Goal: Information Seeking & Learning: Learn about a topic

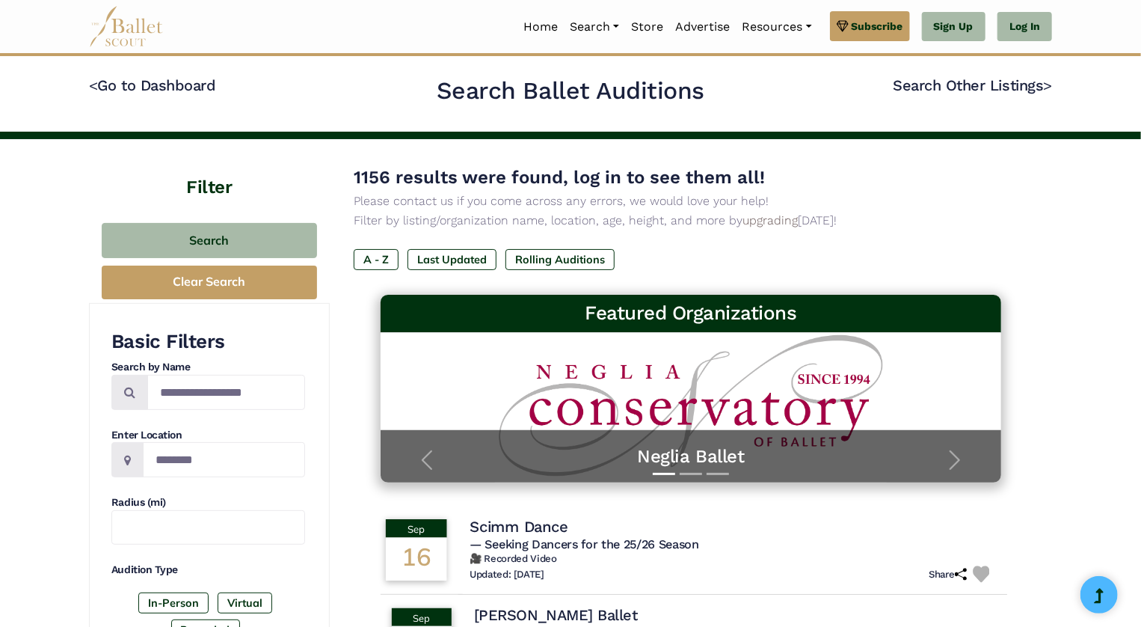
click at [506, 526] on h4 "Scimm Dance" at bounding box center [519, 527] width 98 height 20
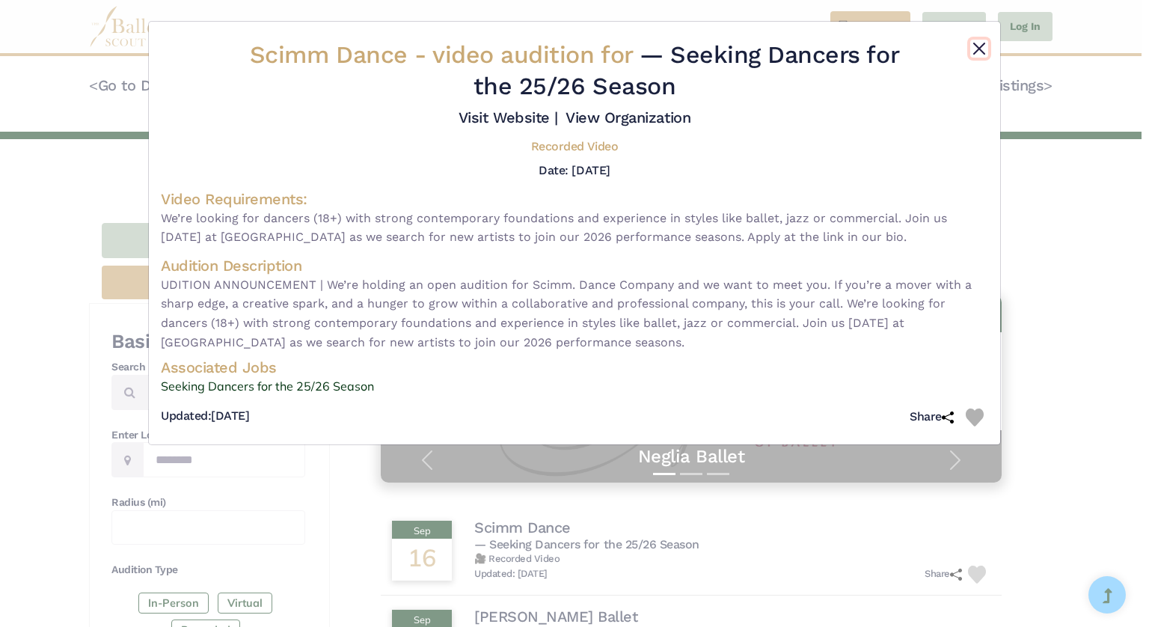
click at [980, 49] on button "Close" at bounding box center [979, 49] width 18 height 18
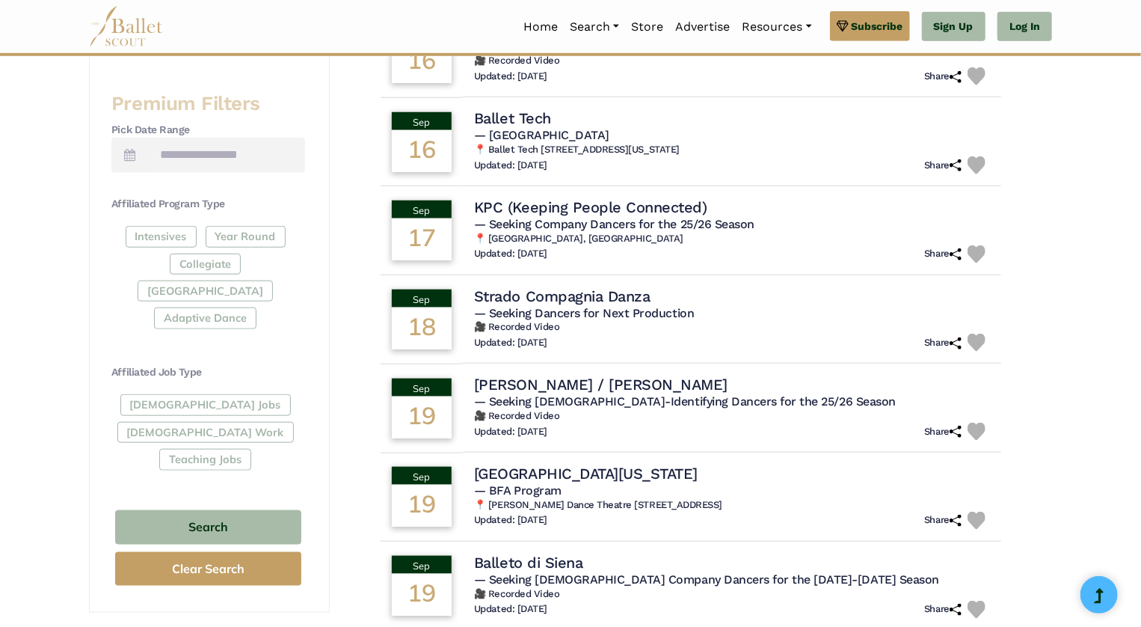
scroll to position [598, 0]
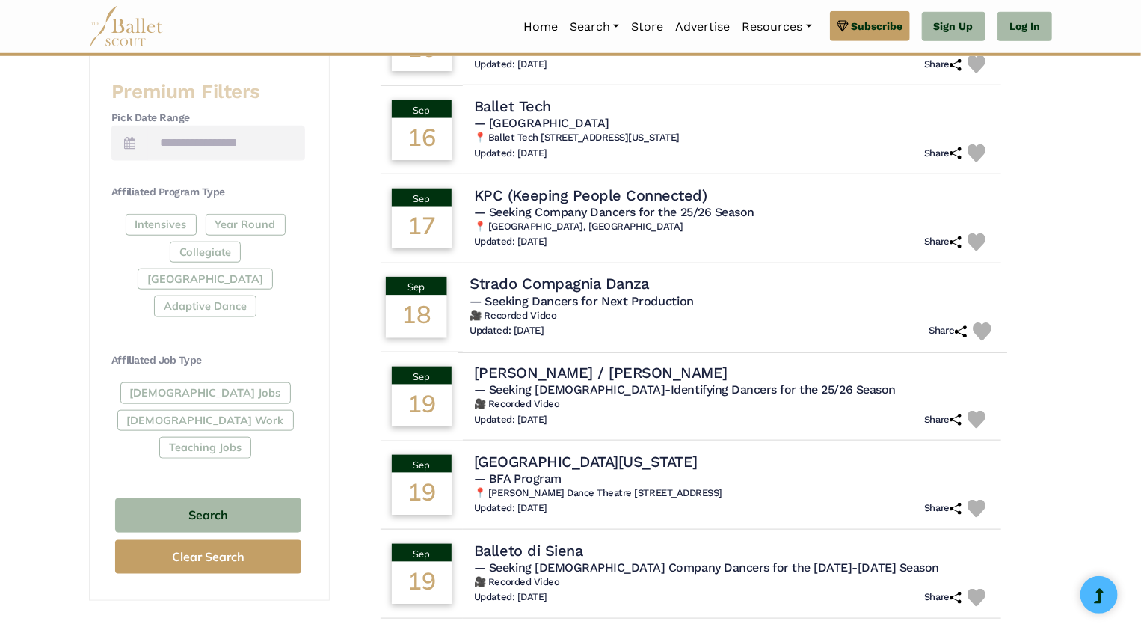
click at [575, 281] on h4 "Strado Compagnia Danza" at bounding box center [559, 284] width 179 height 20
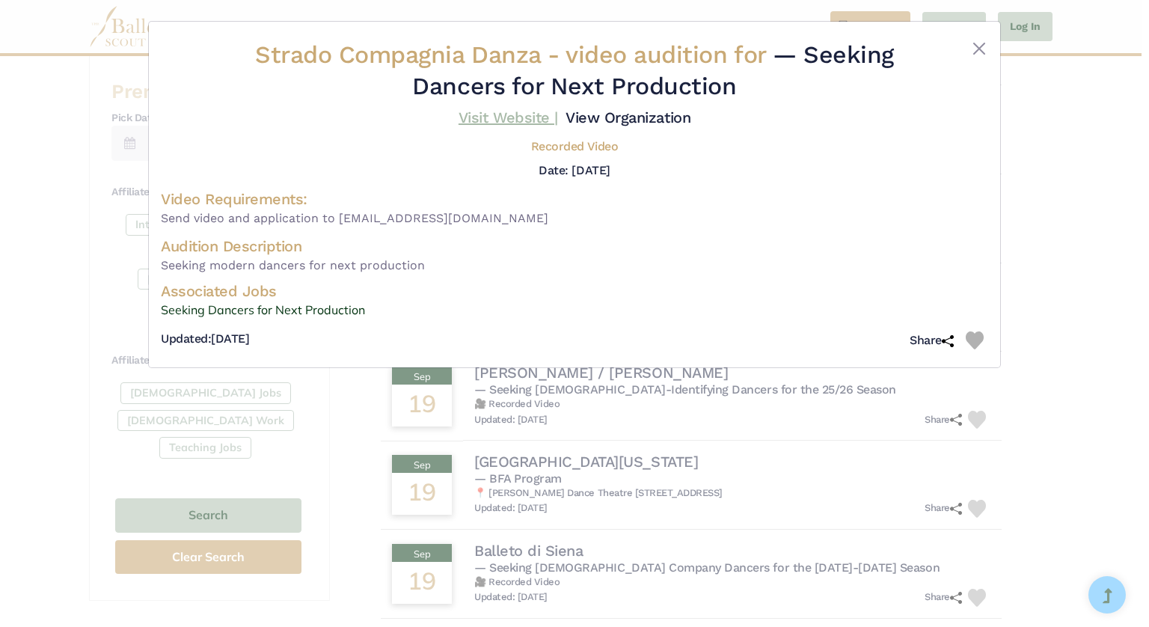
click at [519, 122] on link "Visit Website |" at bounding box center [507, 117] width 99 height 18
click at [980, 51] on button "Close" at bounding box center [979, 49] width 18 height 18
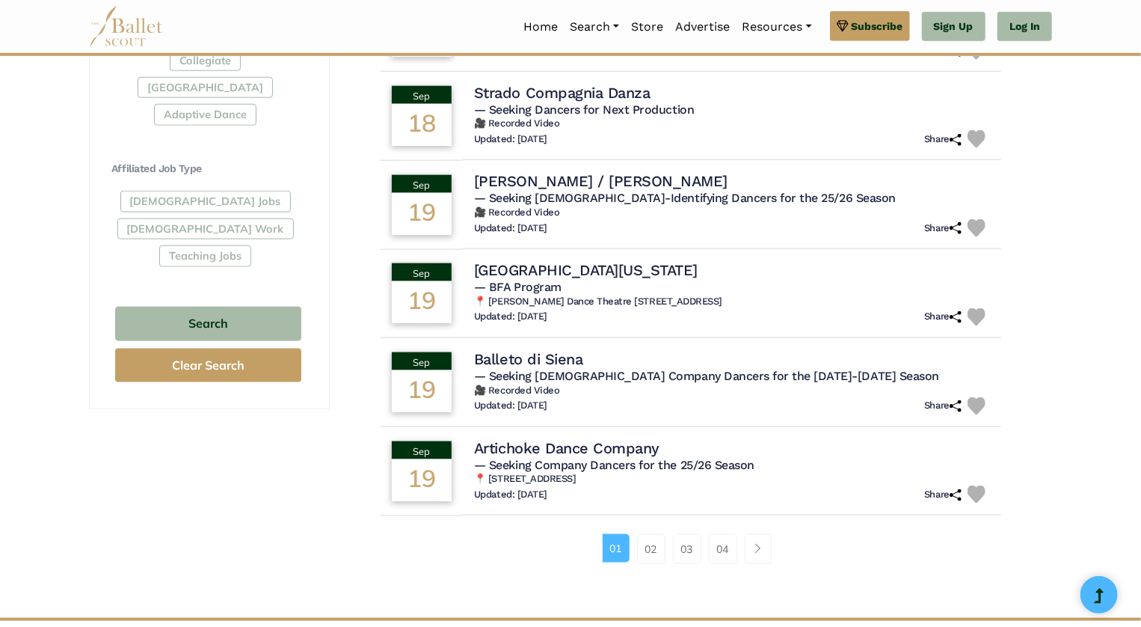
scroll to position [787, 0]
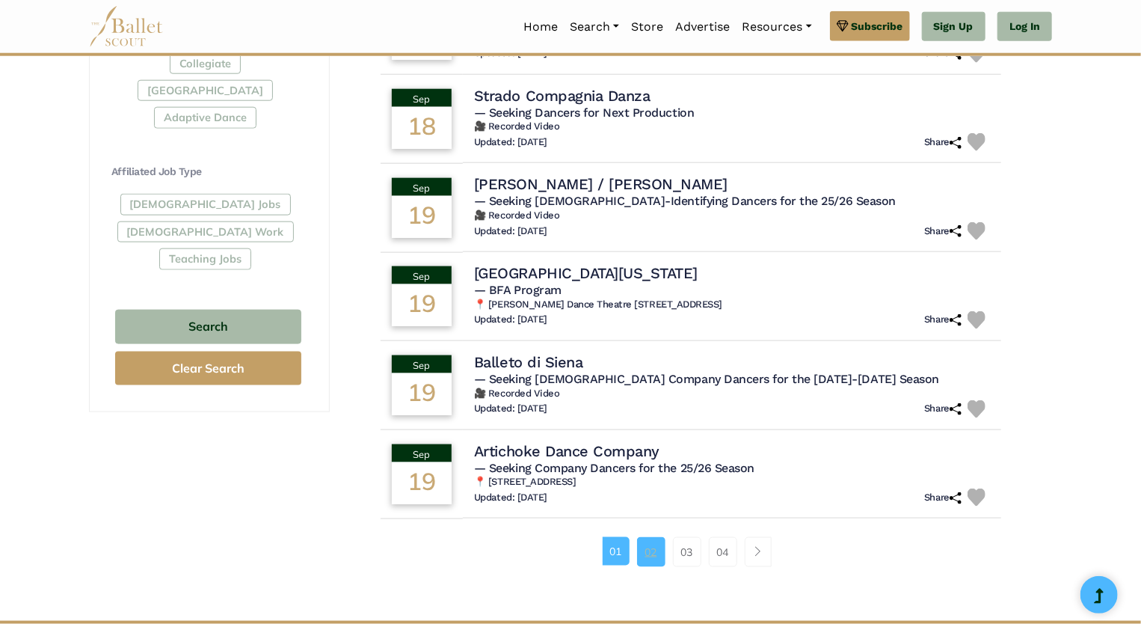
click at [648, 544] on link "02" at bounding box center [651, 552] width 28 height 30
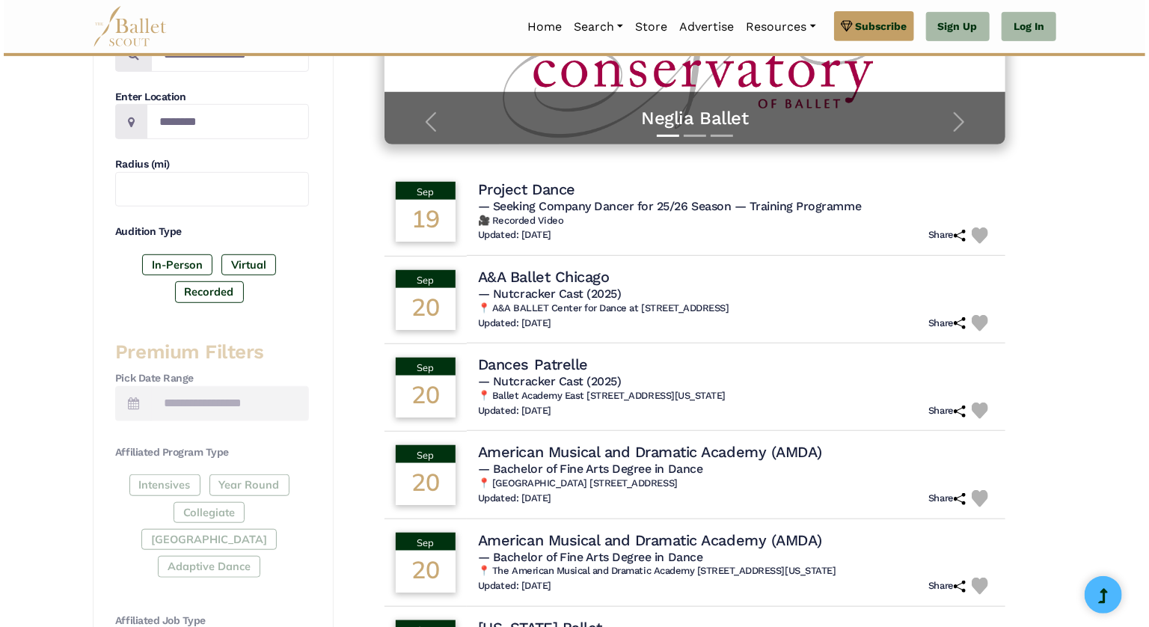
scroll to position [343, 0]
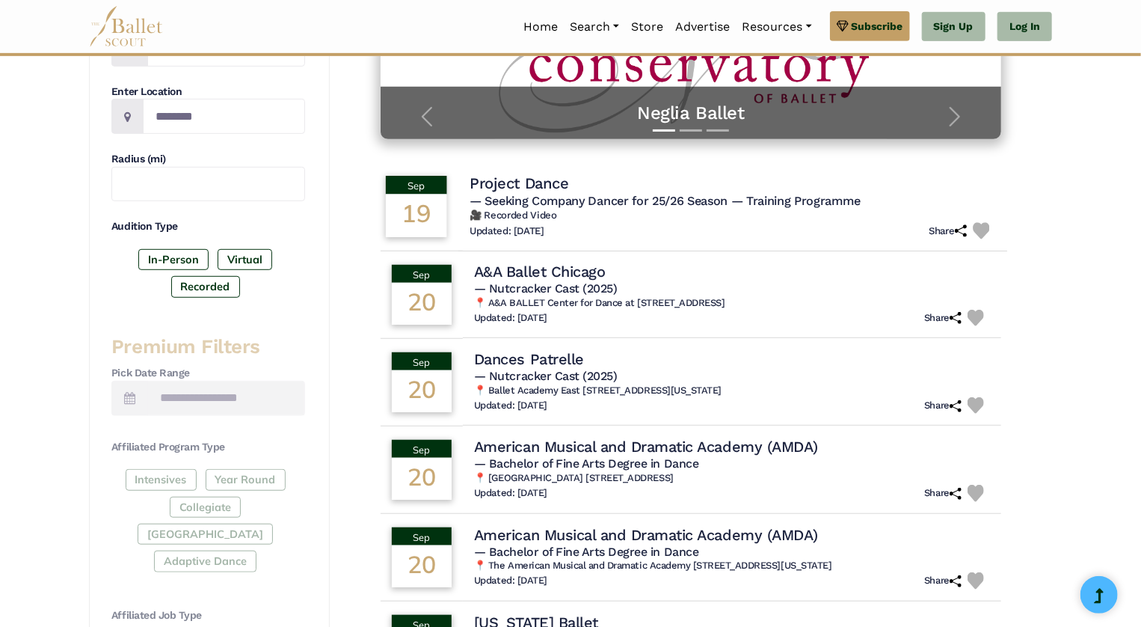
click at [520, 179] on h4 "Project Dance" at bounding box center [519, 183] width 99 height 20
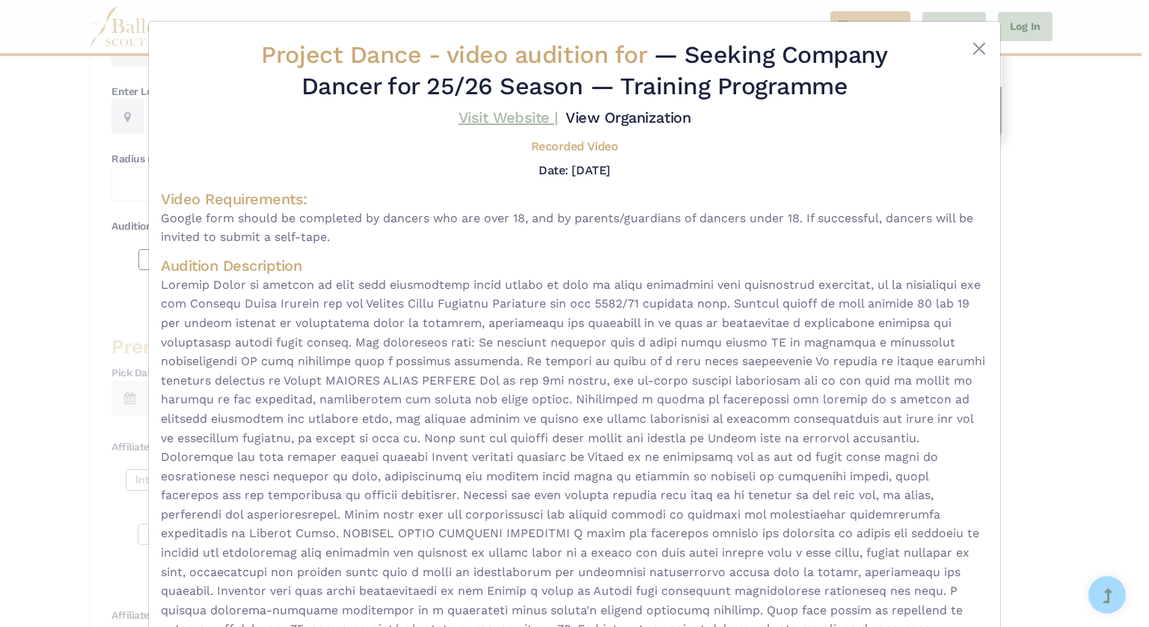
click at [530, 119] on link "Visit Website |" at bounding box center [507, 117] width 99 height 18
click at [931, 132] on div "Project Dance - video audition for — Seeking Company Dancer for 25/26 Season — …" at bounding box center [574, 408] width 827 height 737
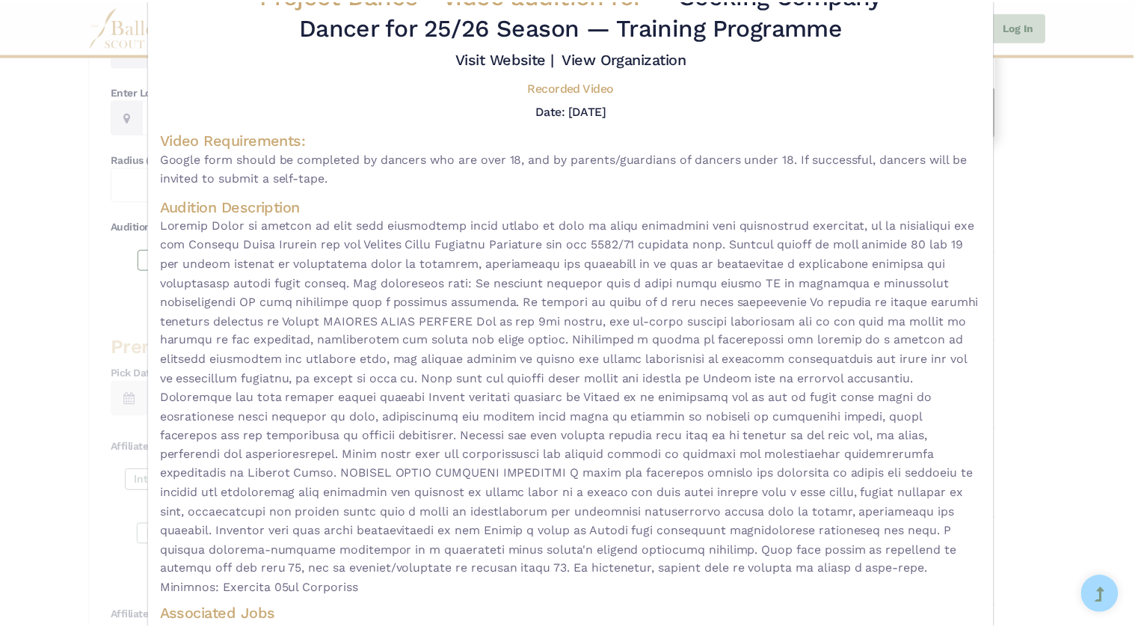
scroll to position [90, 0]
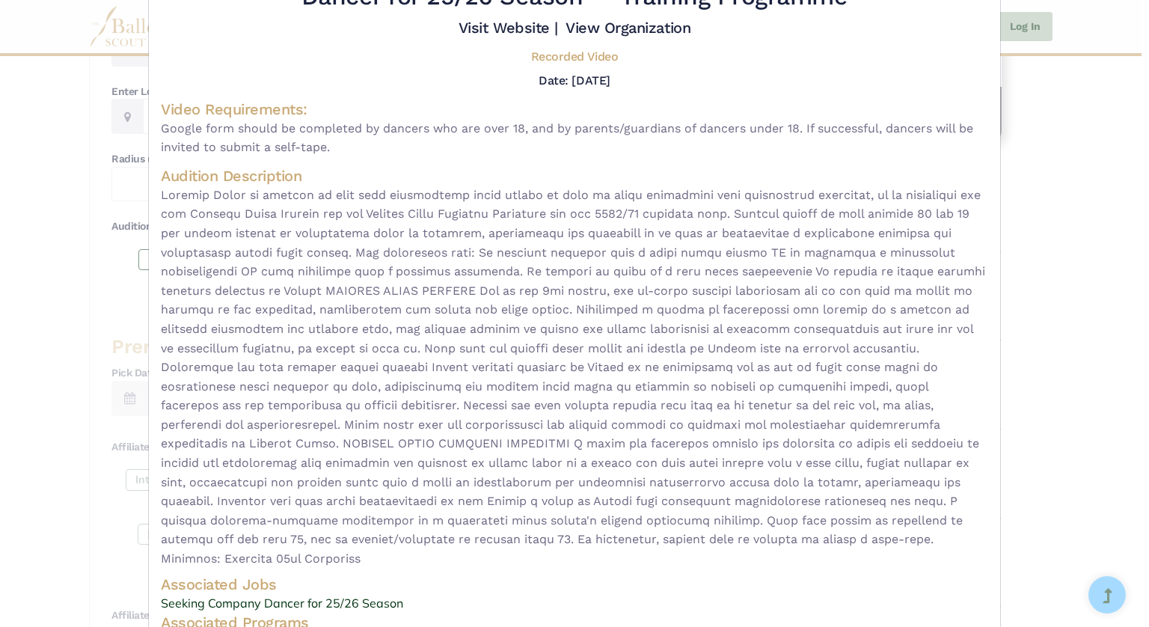
click at [1114, 280] on div "Project Dance - video audition for — Seeking Company Dancer for 25/26 Season — …" at bounding box center [574, 313] width 1149 height 627
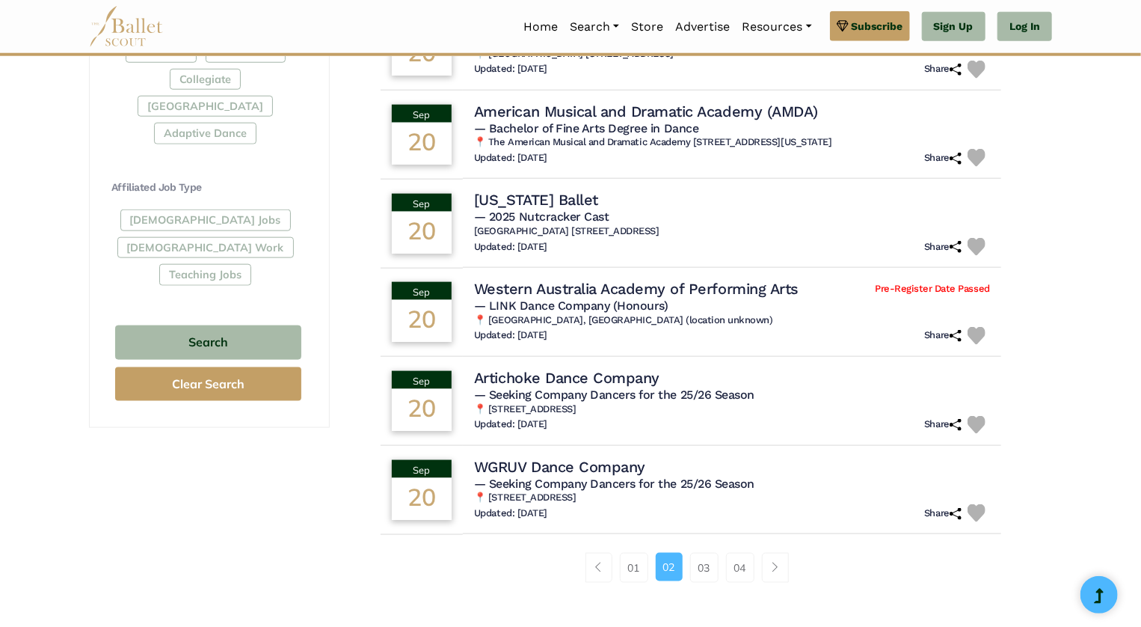
scroll to position [787, 0]
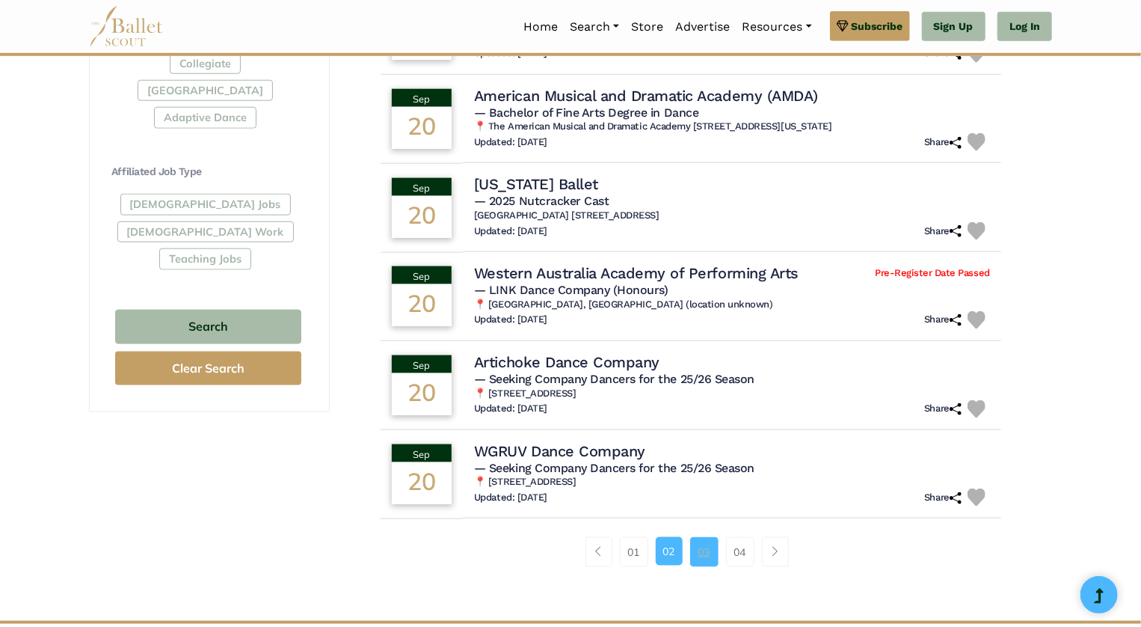
click at [690, 553] on link "03" at bounding box center [704, 552] width 28 height 30
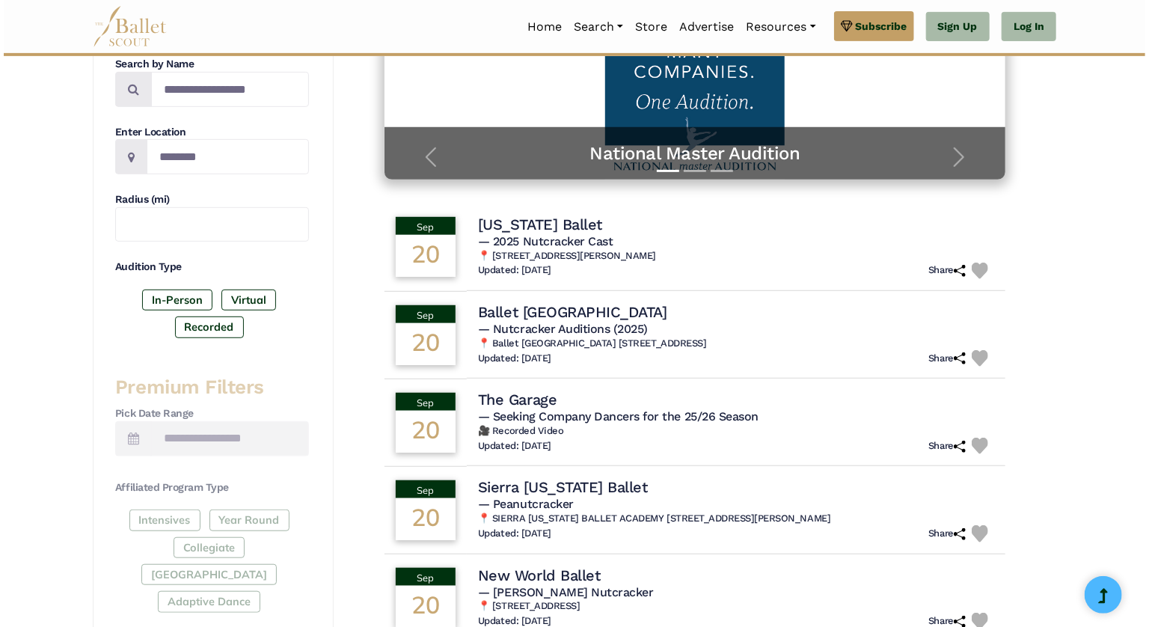
scroll to position [300, 0]
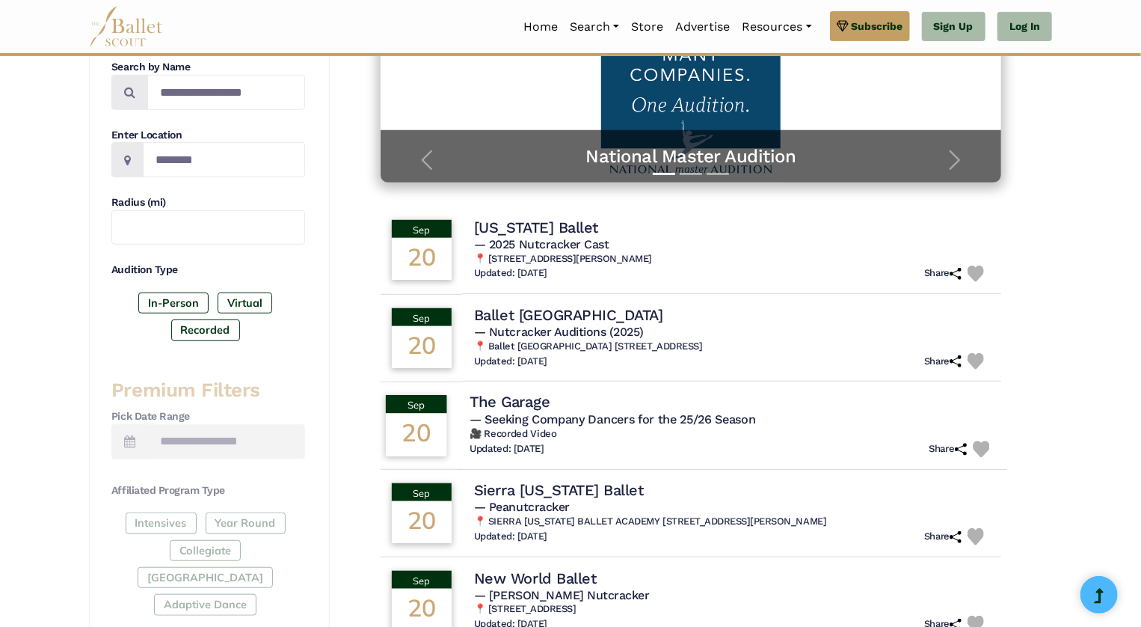
click at [563, 410] on div "The Garage" at bounding box center [733, 402] width 526 height 20
